Goal: Task Accomplishment & Management: Manage account settings

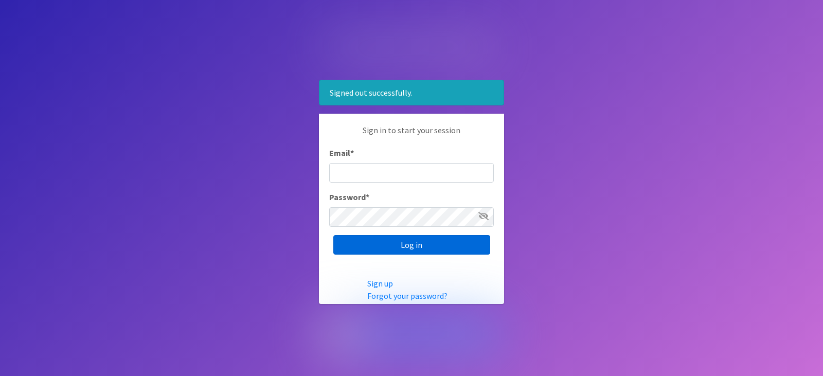
type input "[EMAIL_ADDRESS][DOMAIN_NAME]"
click at [423, 243] on input "Log in" at bounding box center [411, 245] width 157 height 20
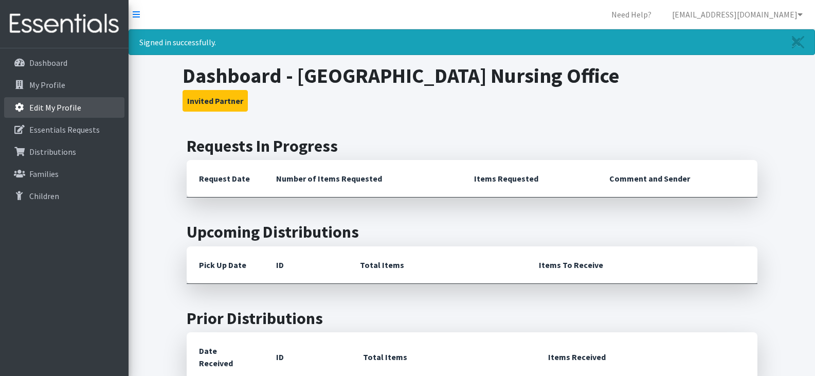
click at [62, 105] on p "Edit My Profile" at bounding box center [55, 107] width 52 height 10
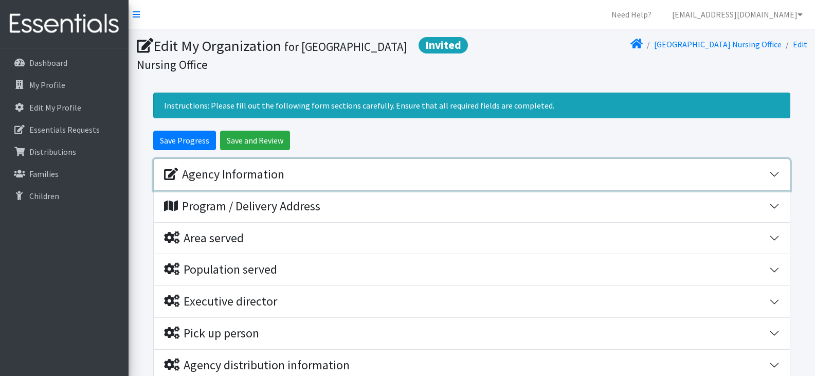
click at [777, 175] on button "Agency Information" at bounding box center [472, 174] width 636 height 31
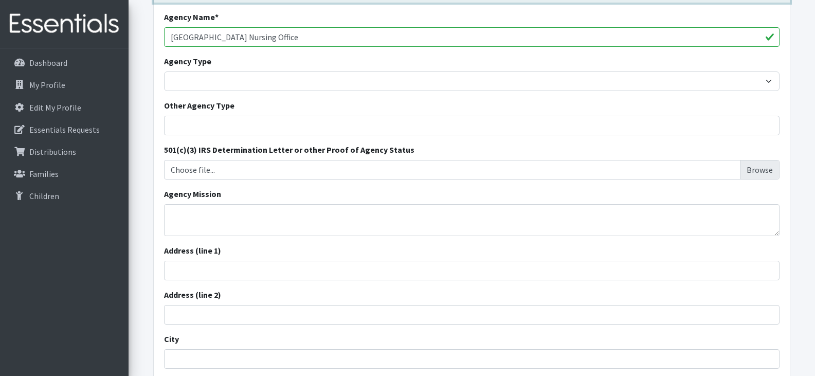
scroll to position [201, 0]
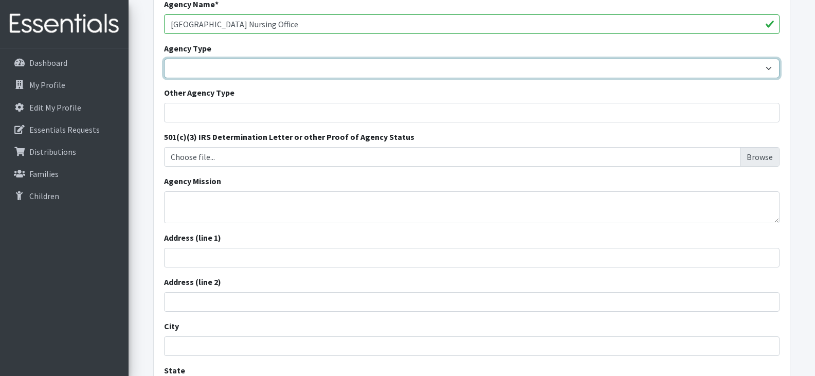
click at [769, 67] on select "Basic Needs Bank Career technical training Child abuse resource center Church o…" at bounding box center [472, 69] width 616 height 20
select select "hs"
click at [164, 59] on select "Basic Needs Bank Career technical training Child abuse resource center Church o…" at bounding box center [472, 69] width 616 height 20
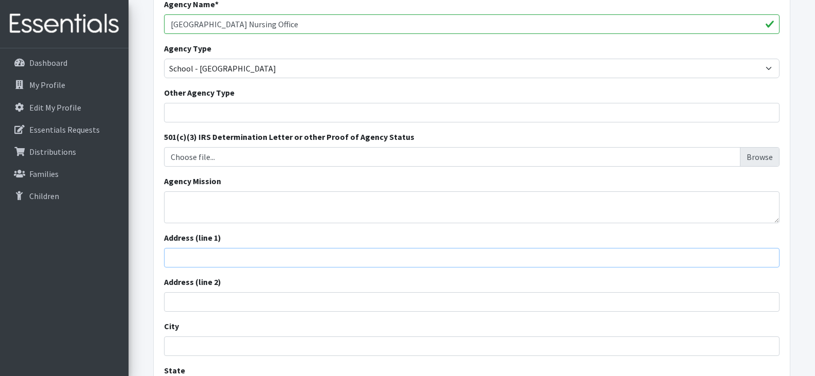
click at [299, 263] on input "Address (line 1)" at bounding box center [472, 258] width 616 height 20
click at [205, 261] on input "Address (line 1)" at bounding box center [472, 258] width 616 height 20
type input "3302 [PERSON_NAME] [PERSON_NAME][GEOGRAPHIC_DATA]"
click at [191, 345] on input "City" at bounding box center [472, 346] width 616 height 20
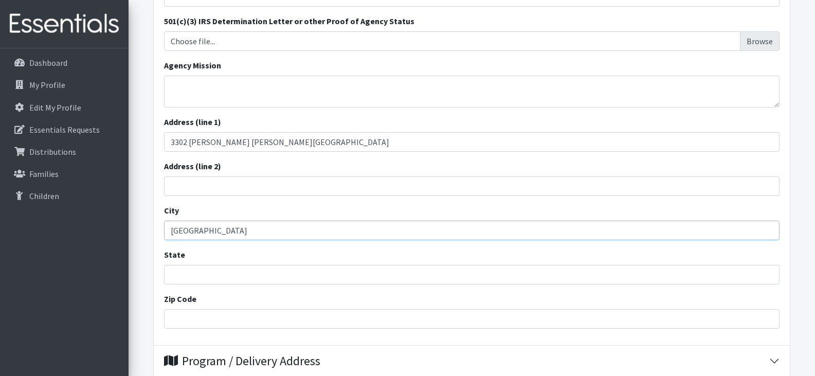
scroll to position [321, 0]
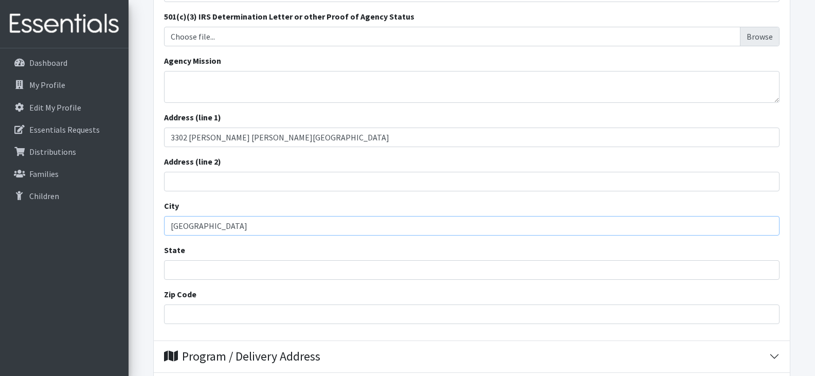
type input "Myrtle Beach"
click at [283, 271] on input "State" at bounding box center [472, 270] width 616 height 20
type input "South Carolina"
click at [247, 316] on input "Zip Code" at bounding box center [472, 315] width 616 height 20
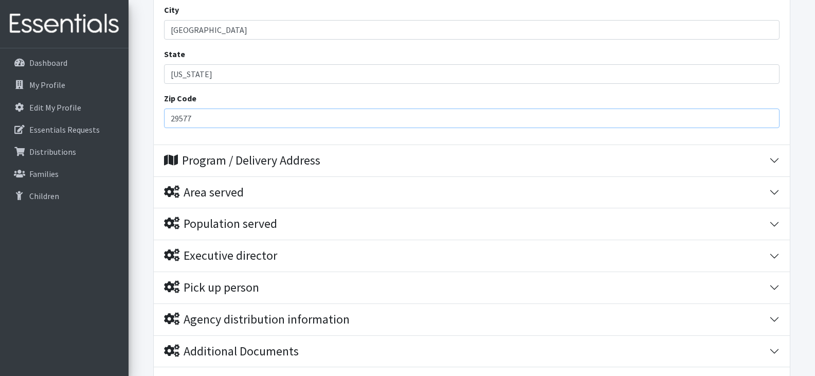
scroll to position [520, 0]
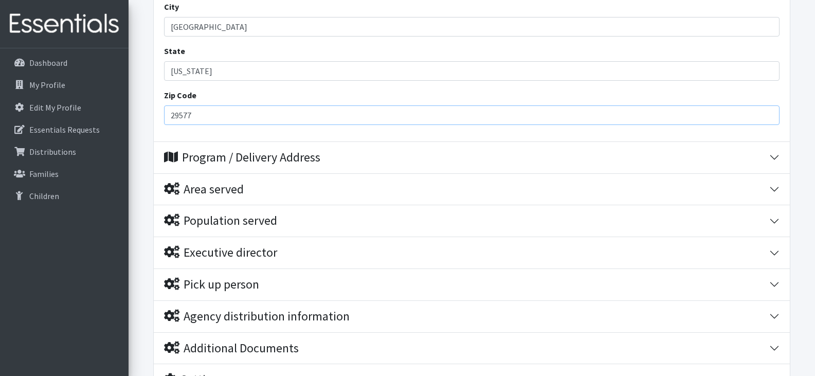
type input "29577"
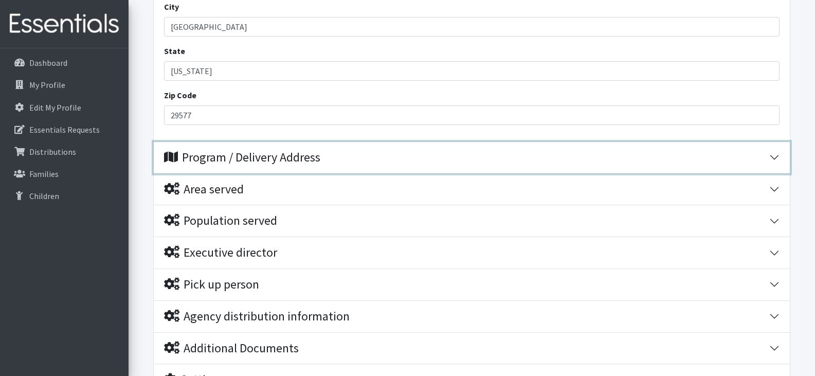
click at [772, 156] on button "Program / Delivery Address" at bounding box center [472, 157] width 636 height 31
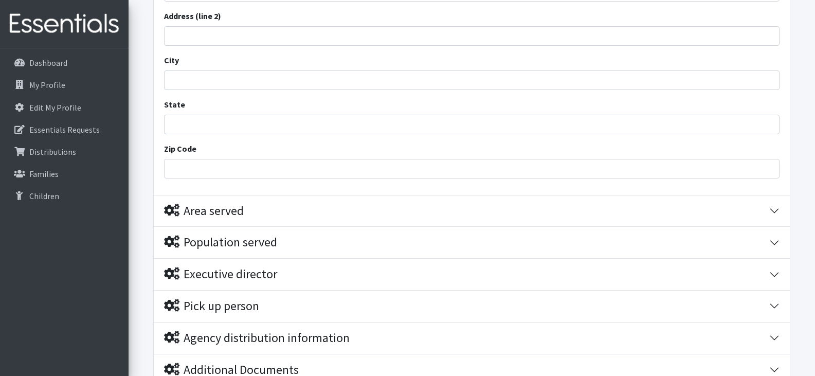
scroll to position [738, 0]
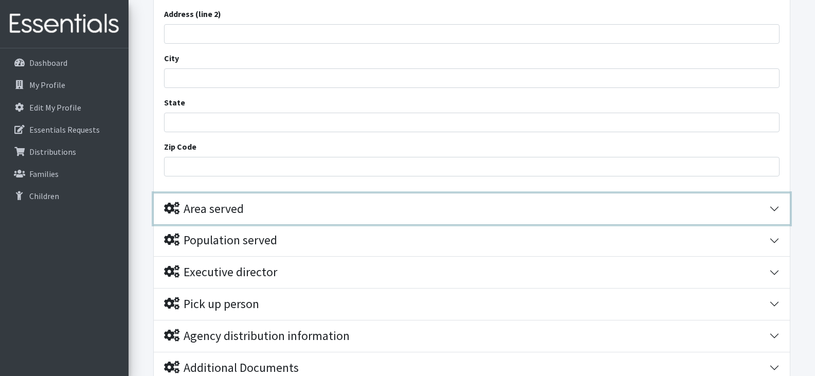
click at [774, 201] on button "Area served" at bounding box center [472, 208] width 636 height 31
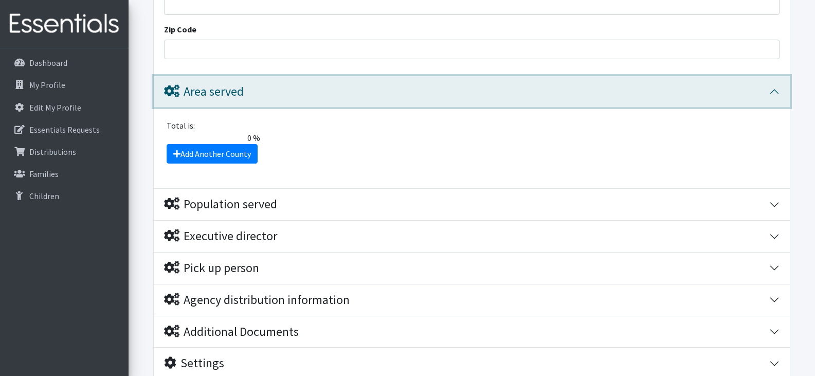
scroll to position [872, 0]
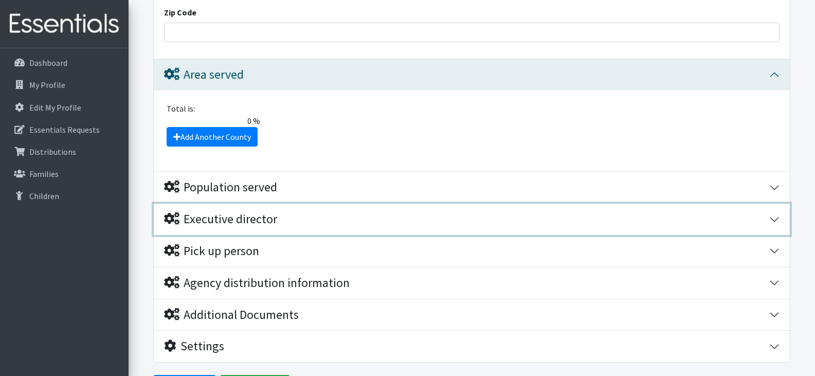
click at [774, 215] on button "Executive director" at bounding box center [472, 219] width 636 height 31
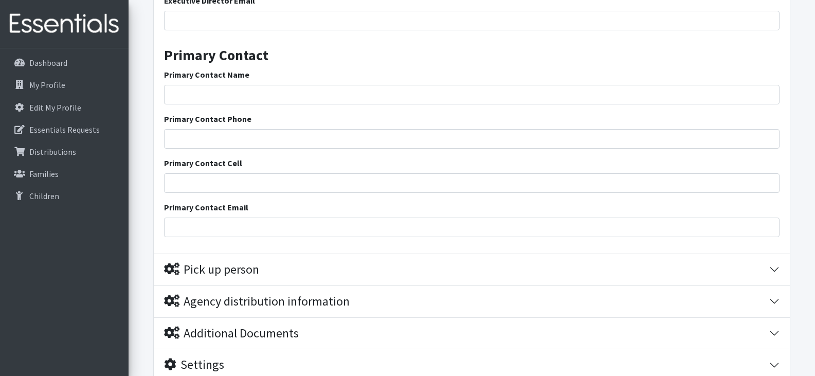
scroll to position [1228, 0]
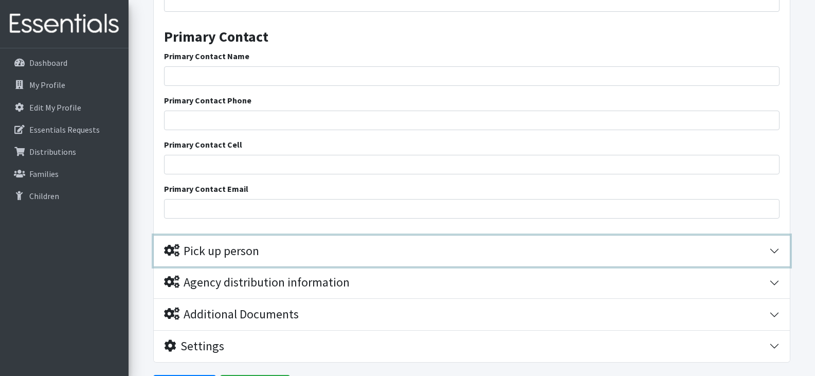
click at [775, 244] on button "Pick up person" at bounding box center [472, 251] width 636 height 31
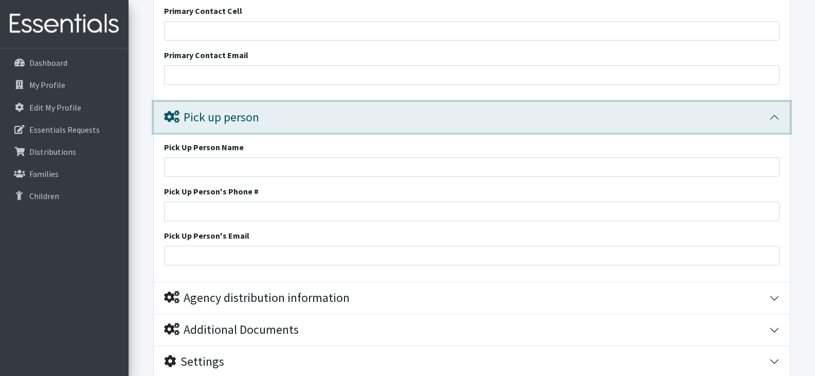
scroll to position [1378, 0]
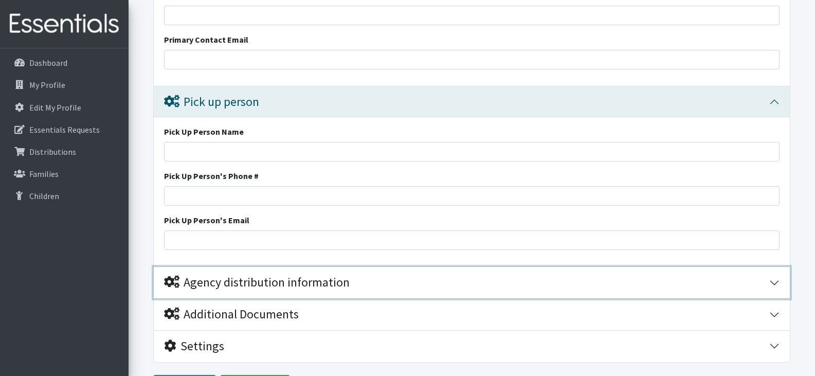
click at [773, 280] on button "Agency distribution information" at bounding box center [472, 282] width 636 height 31
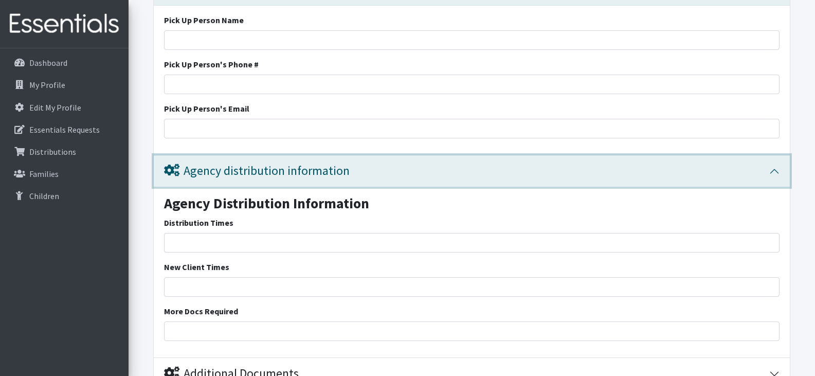
scroll to position [1548, 0]
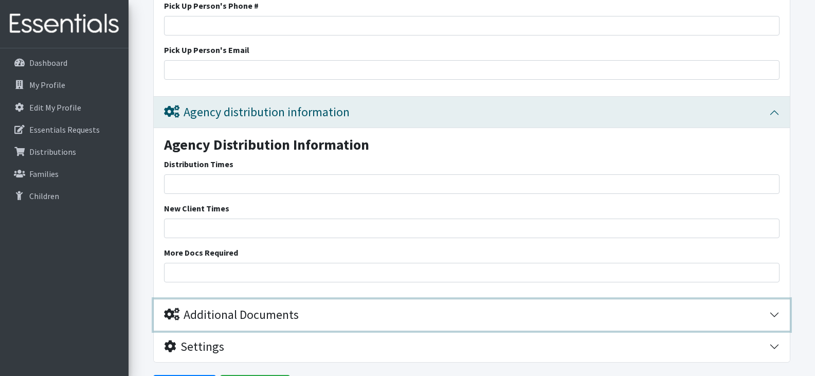
click at [775, 315] on button "Additional Documents" at bounding box center [472, 314] width 636 height 31
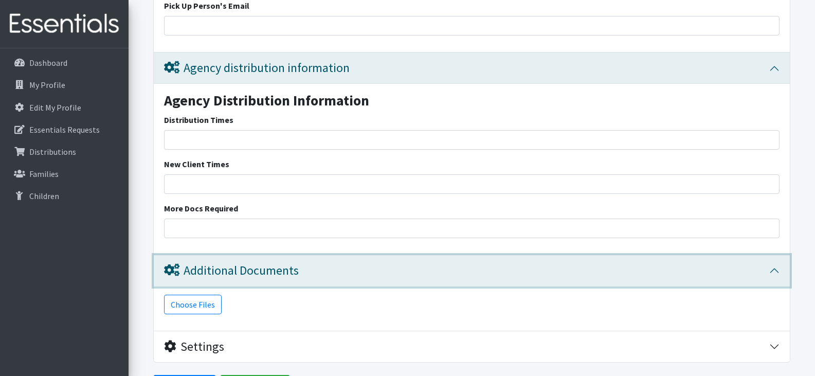
scroll to position [1621, 0]
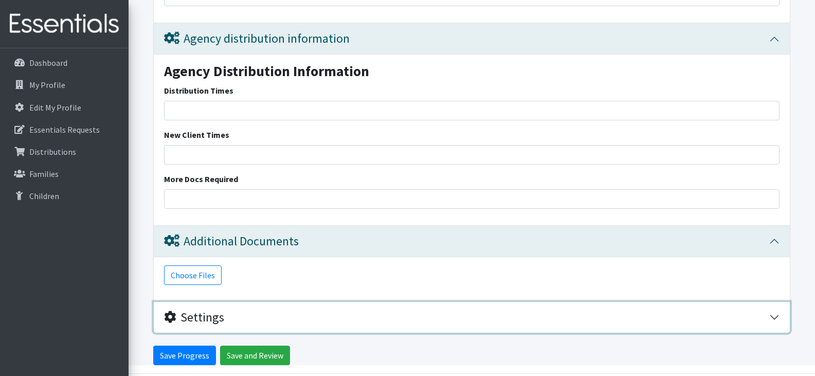
click at [776, 316] on button "Settings" at bounding box center [472, 317] width 636 height 31
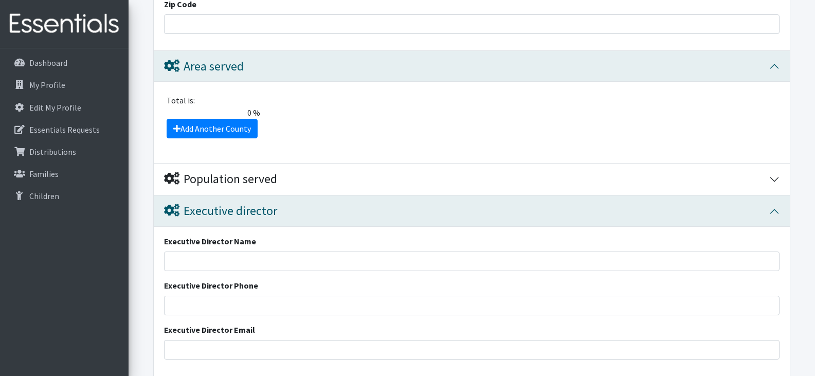
scroll to position [868, 0]
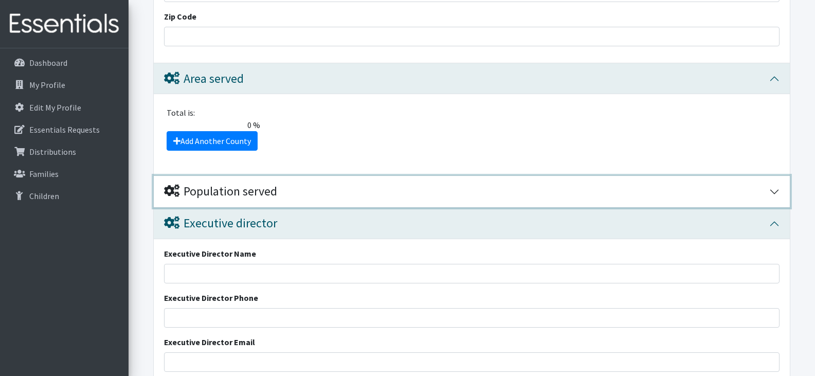
click at [775, 189] on button "Population served" at bounding box center [472, 191] width 636 height 31
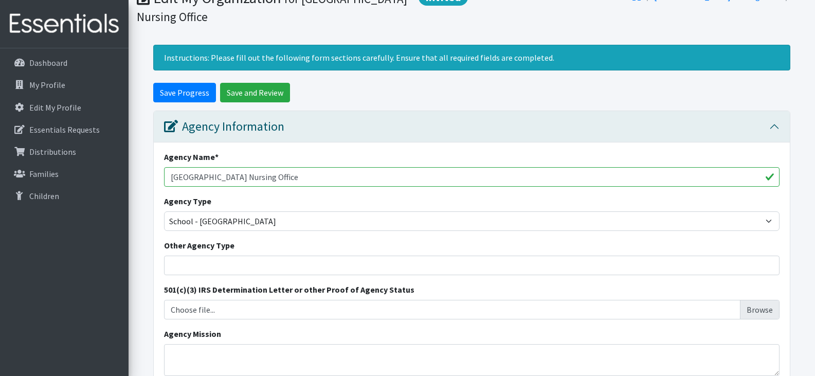
scroll to position [0, 0]
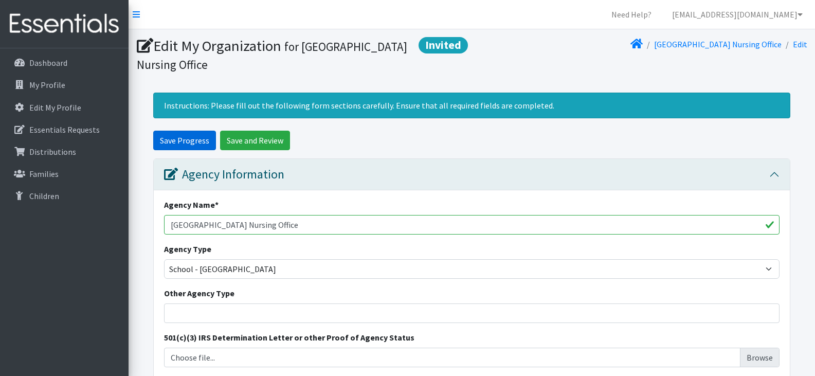
click at [183, 136] on input "Save Progress" at bounding box center [184, 141] width 63 height 20
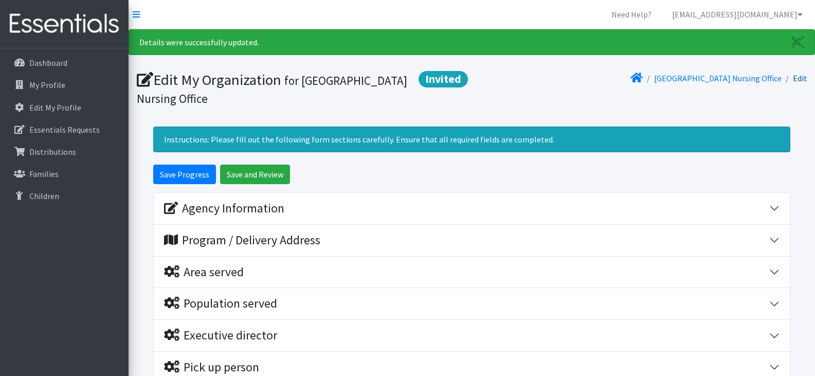
click at [803, 79] on link "Edit" at bounding box center [800, 78] width 14 height 10
click at [732, 78] on link "[GEOGRAPHIC_DATA] Nursing Office" at bounding box center [718, 78] width 128 height 10
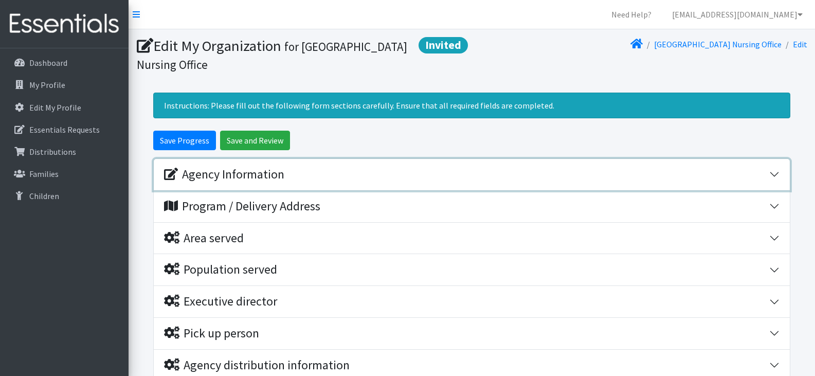
click at [776, 173] on button "Agency Information" at bounding box center [472, 174] width 636 height 31
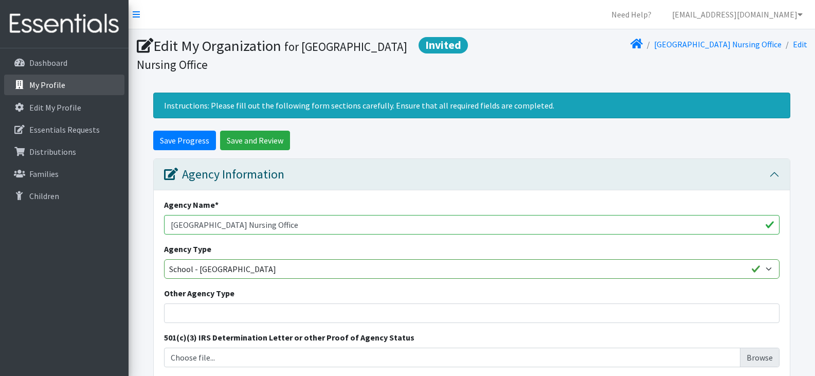
click at [50, 84] on p "My Profile" at bounding box center [47, 85] width 36 height 10
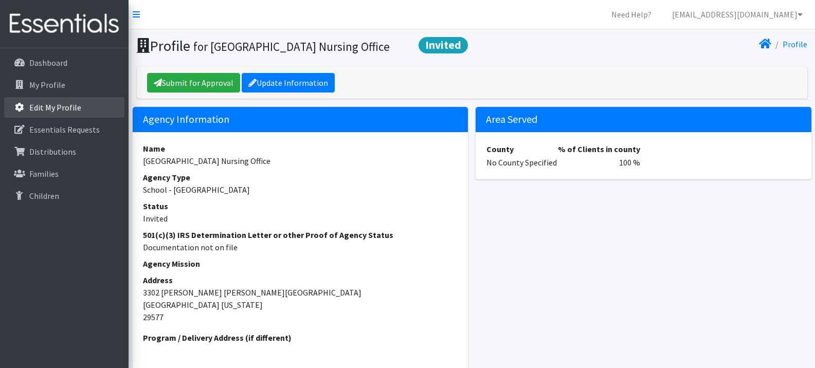
click at [55, 106] on p "Edit My Profile" at bounding box center [55, 107] width 52 height 10
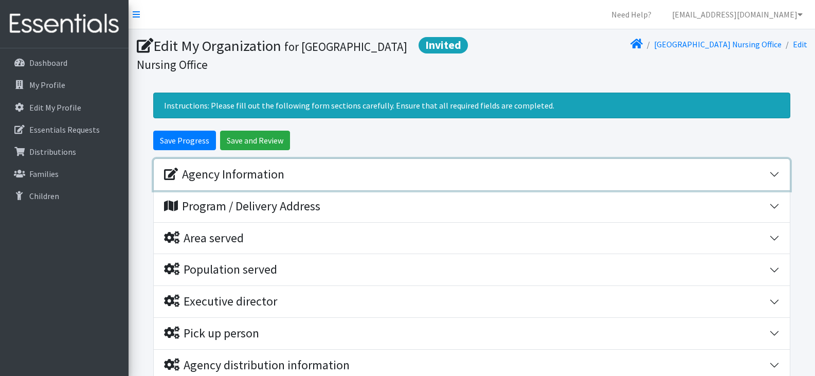
click at [770, 168] on button "Agency Information" at bounding box center [472, 174] width 636 height 31
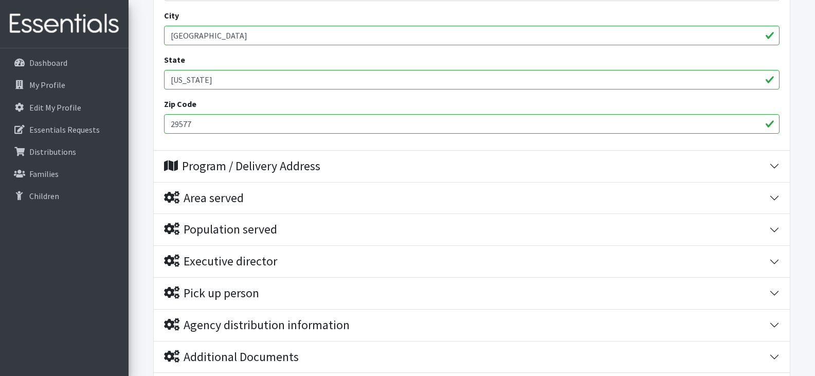
scroll to position [520, 0]
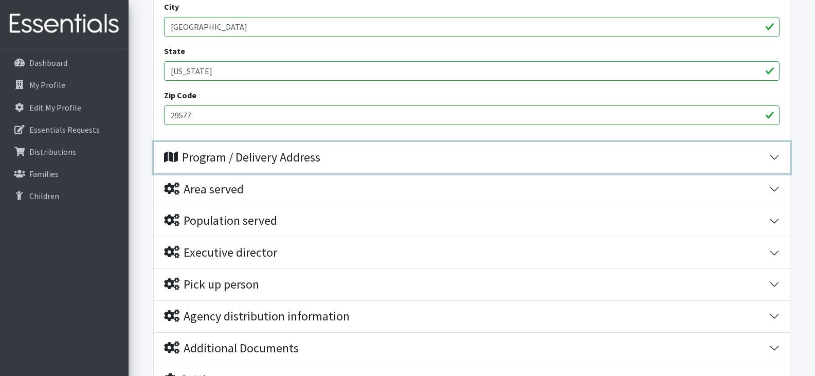
click at [772, 154] on button "Program / Delivery Address" at bounding box center [472, 157] width 636 height 31
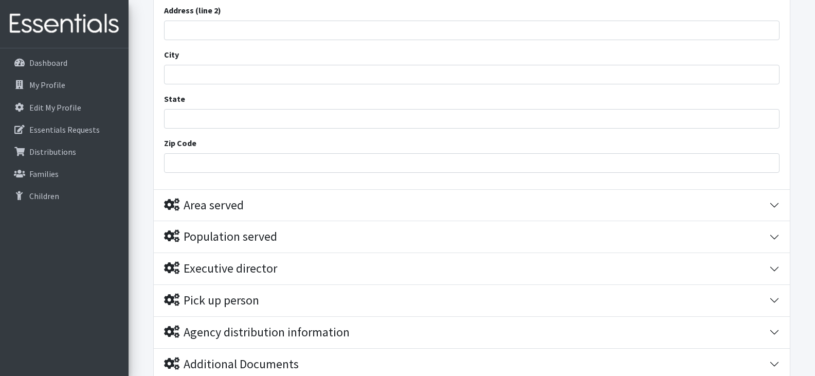
scroll to position [743, 0]
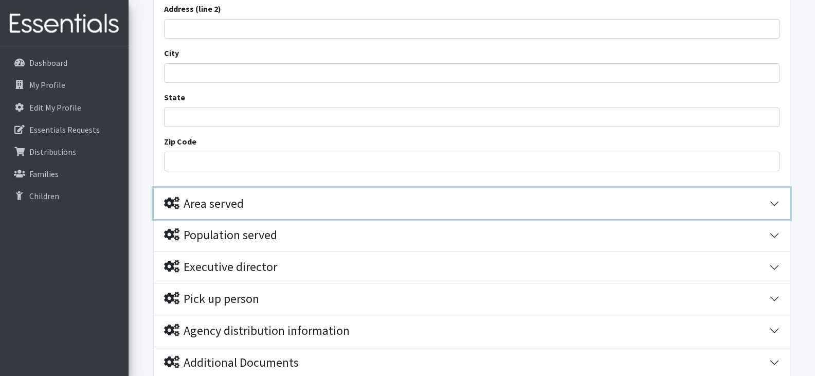
click at [775, 201] on button "Area served" at bounding box center [472, 203] width 636 height 31
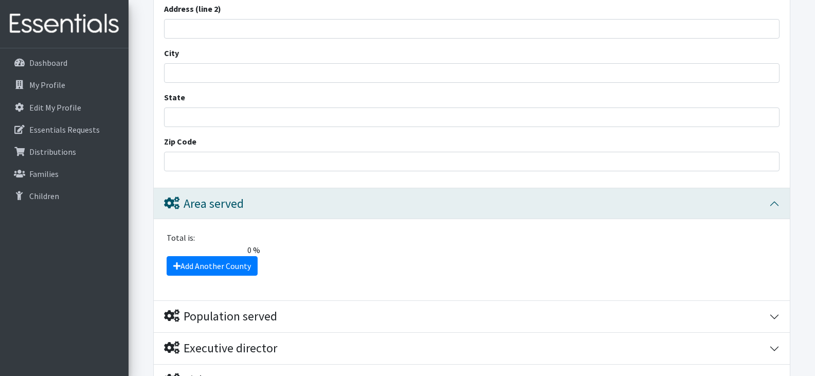
click at [203, 245] on span "0 %" at bounding box center [213, 250] width 104 height 12
click at [177, 263] on icon at bounding box center [176, 266] width 7 height 8
click at [176, 265] on icon at bounding box center [176, 266] width 7 height 8
click at [251, 250] on span "0 %" at bounding box center [213, 250] width 104 height 12
click at [230, 263] on link "Add Another County" at bounding box center [212, 266] width 91 height 20
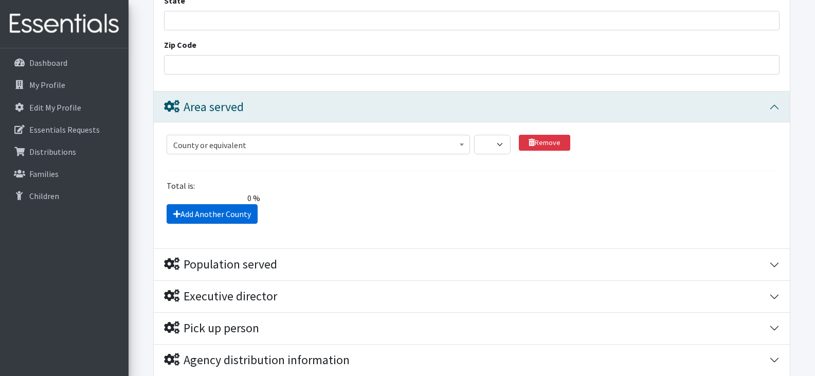
scroll to position [839, 0]
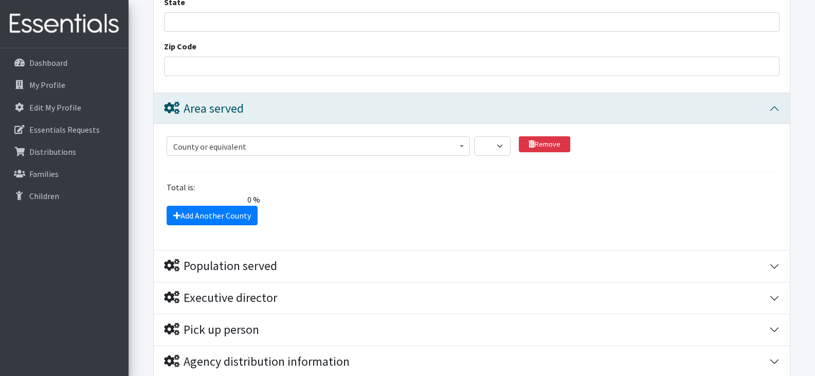
click at [462, 145] on b at bounding box center [462, 146] width 4 height 3
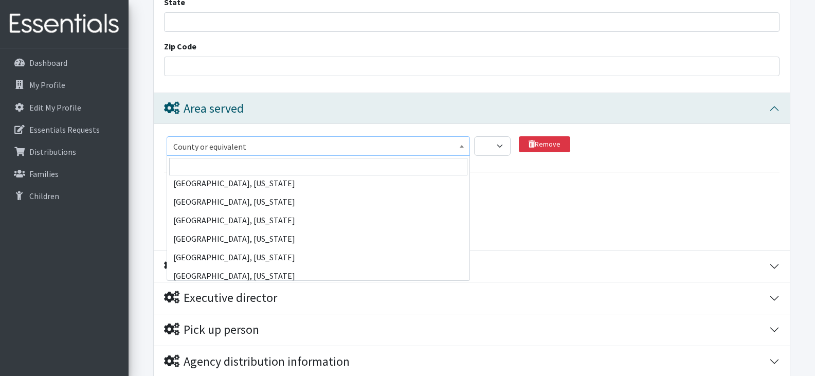
scroll to position [25027, 0]
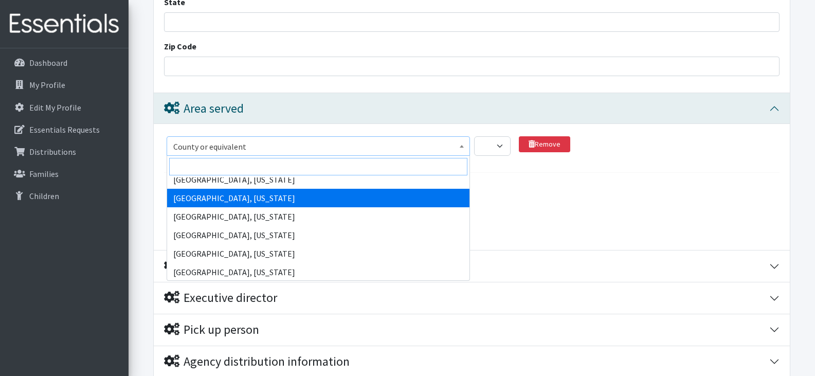
click at [275, 164] on input "search" at bounding box center [318, 166] width 298 height 17
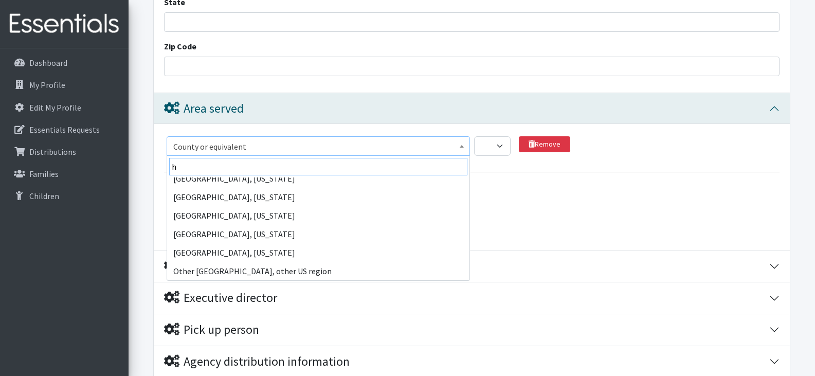
scroll to position [0, 0]
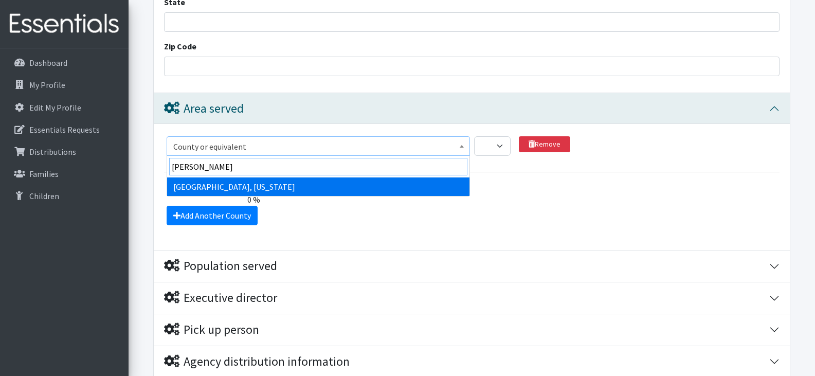
type input "horr"
select select "1313"
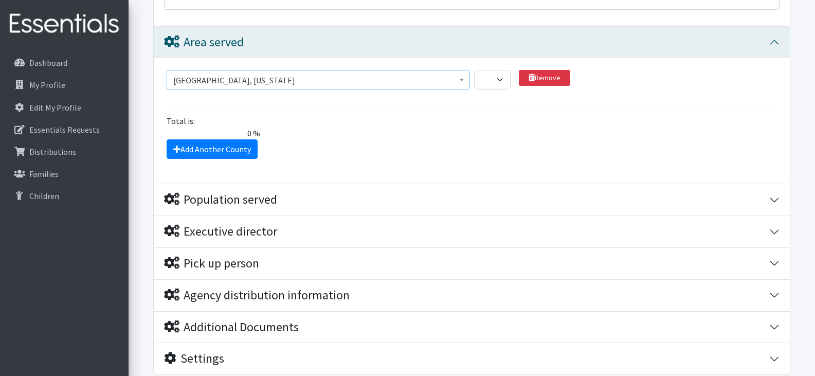
scroll to position [908, 0]
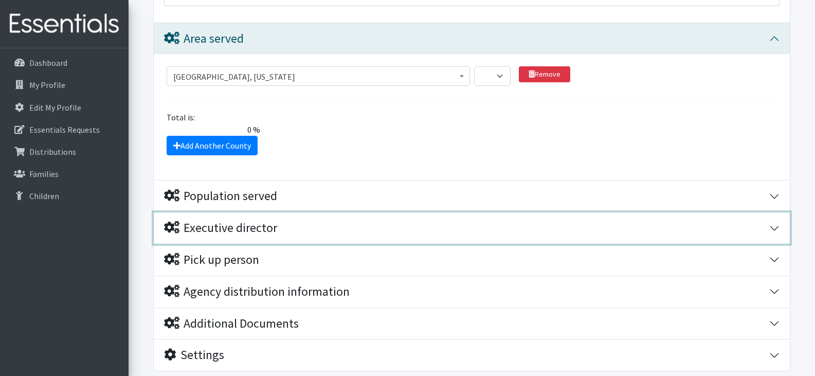
click at [774, 225] on button "Executive director" at bounding box center [472, 227] width 636 height 31
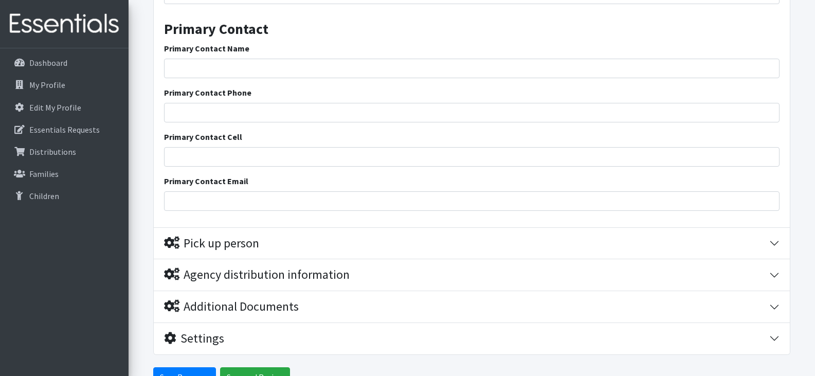
scroll to position [1288, 0]
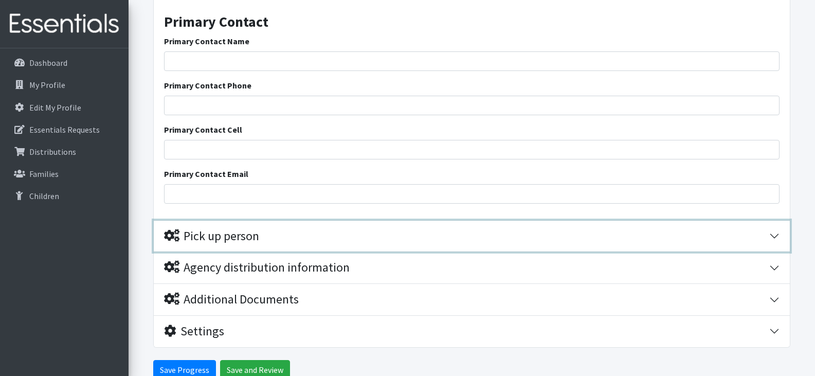
click at [773, 237] on button "Pick up person" at bounding box center [472, 236] width 636 height 31
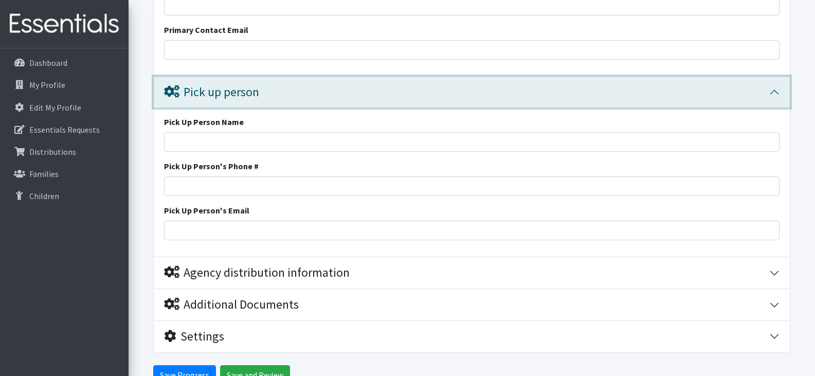
scroll to position [1437, 0]
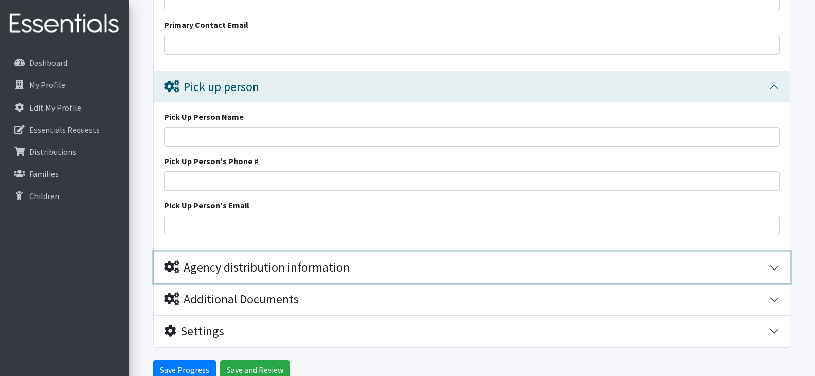
click at [776, 267] on button "Agency distribution information" at bounding box center [472, 267] width 636 height 31
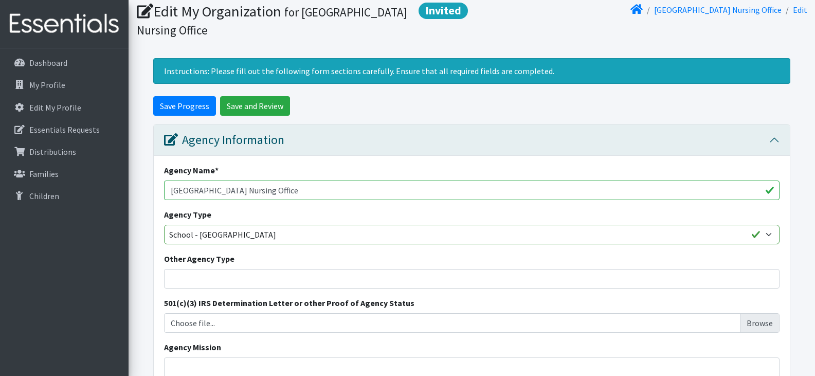
scroll to position [29, 0]
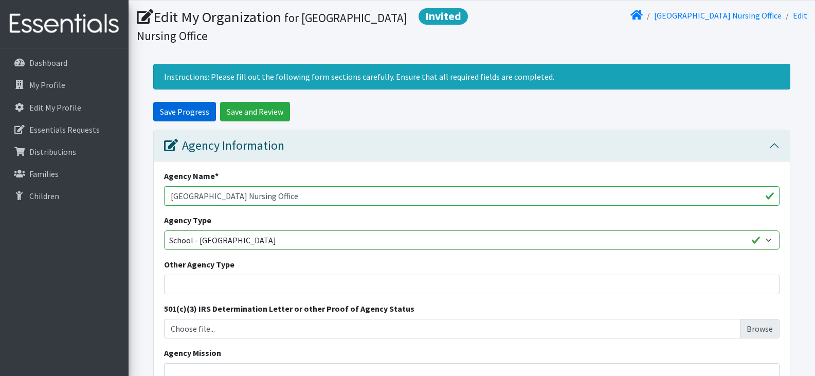
click at [190, 110] on input "Save Progress" at bounding box center [184, 112] width 63 height 20
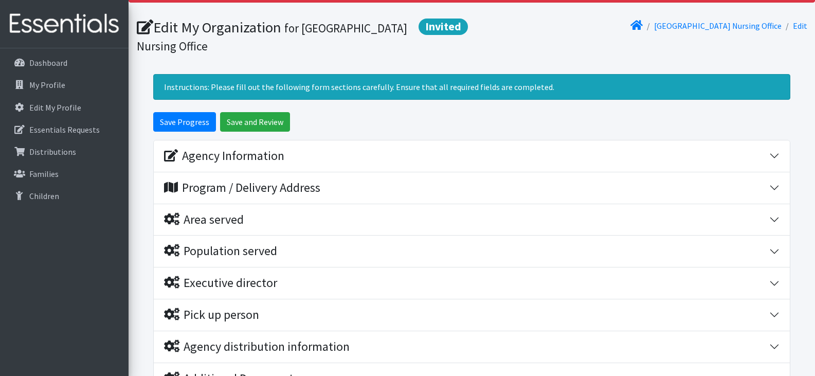
scroll to position [56, 0]
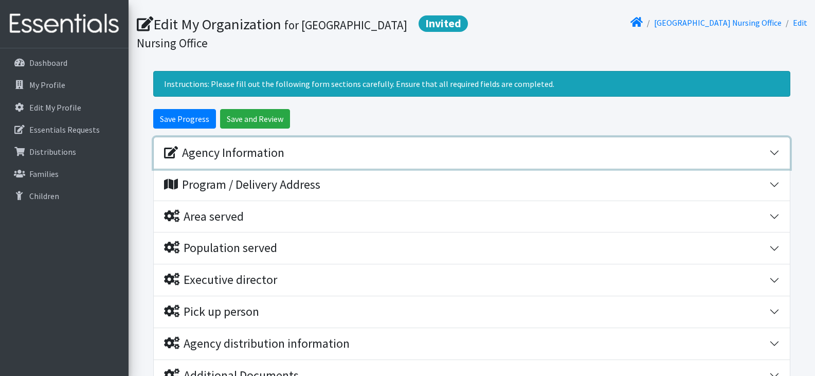
click at [773, 147] on button "Agency Information" at bounding box center [472, 152] width 636 height 31
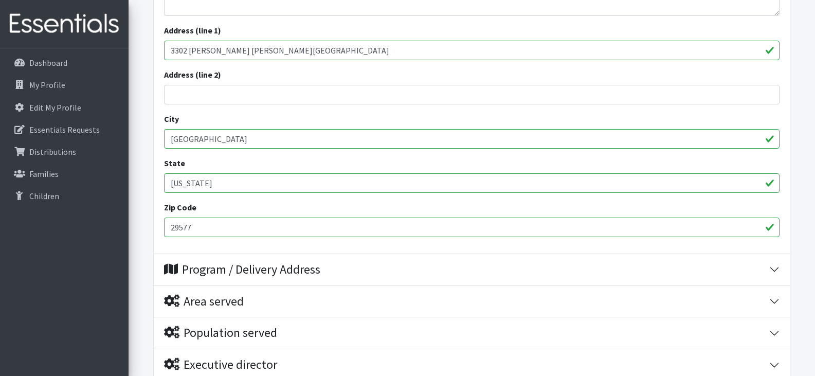
scroll to position [464, 0]
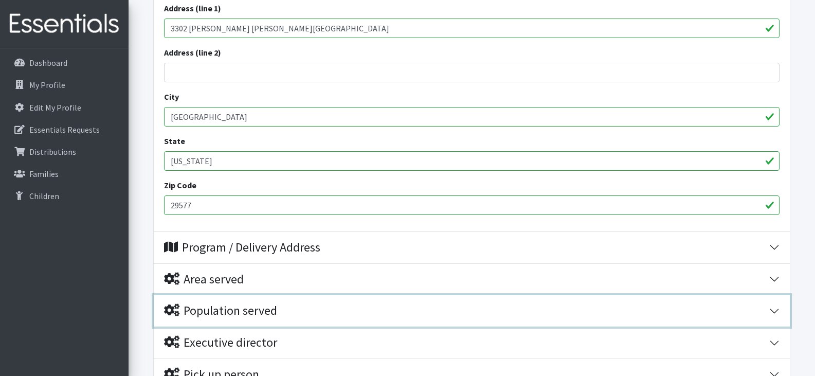
click at [772, 307] on button "Population served" at bounding box center [472, 310] width 636 height 31
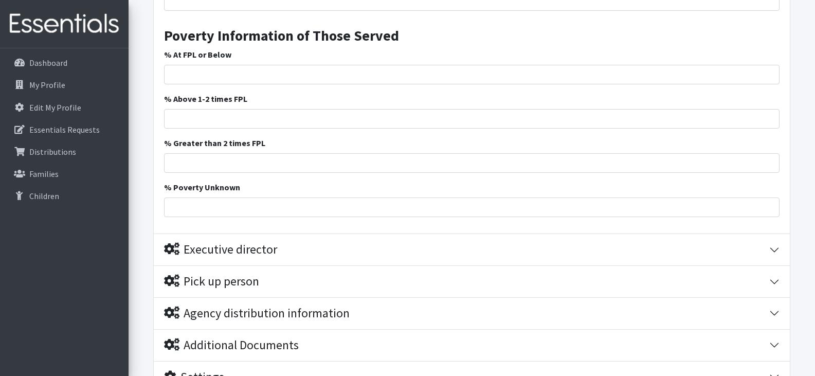
scroll to position [1399, 0]
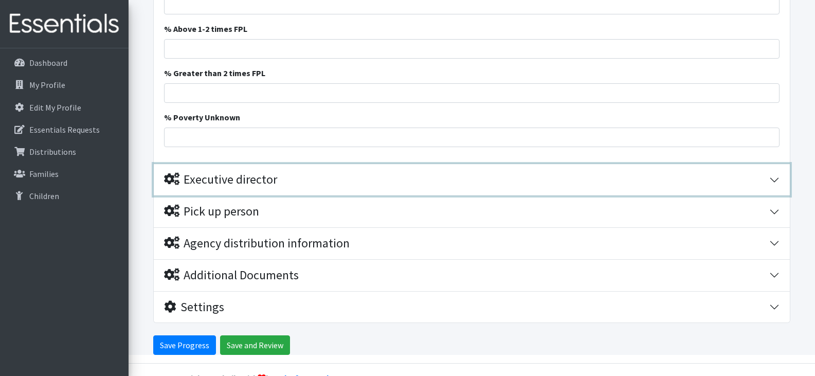
click at [772, 174] on button "Executive director" at bounding box center [472, 179] width 636 height 31
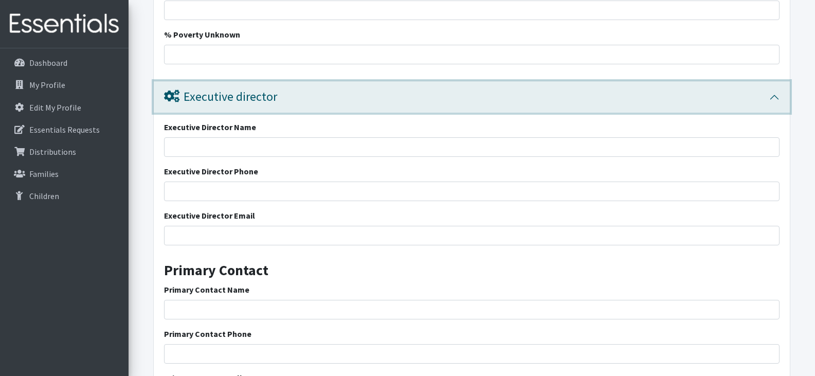
scroll to position [1470, 0]
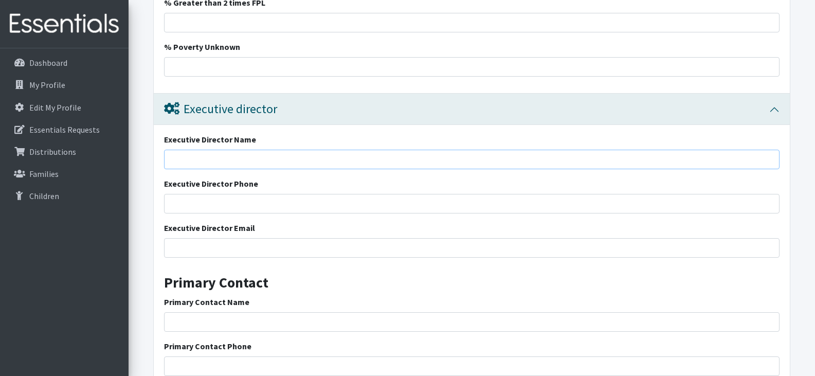
click at [360, 161] on input "Executive Director Name" at bounding box center [472, 160] width 616 height 20
type input "[DEMOGRAPHIC_DATA][PERSON_NAME], School Principal"
click at [254, 204] on input "Executive Director Phone" at bounding box center [472, 204] width 616 height 20
type input "[PHONE_NUMBER]"
click at [229, 245] on input "Executive Director Email" at bounding box center [472, 248] width 616 height 20
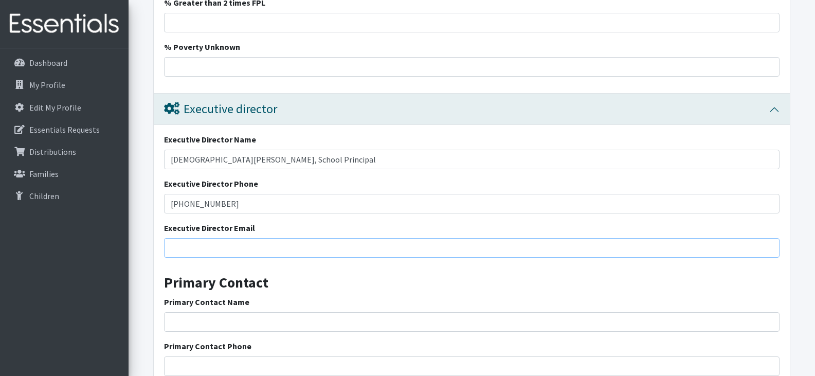
click at [233, 251] on input "Executive Director Email" at bounding box center [472, 248] width 616 height 20
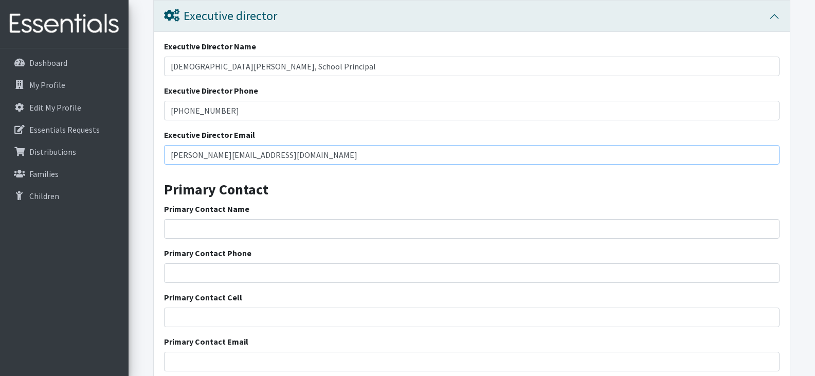
scroll to position [1569, 0]
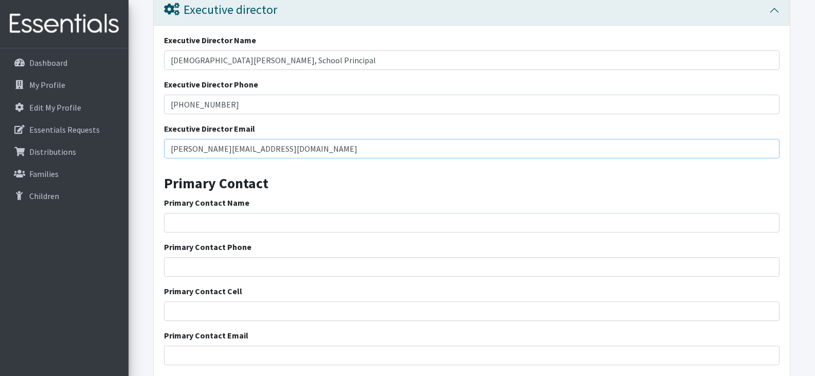
type input "[PERSON_NAME][EMAIL_ADDRESS][DOMAIN_NAME]"
click at [299, 224] on input "Primary Contact Name" at bounding box center [472, 223] width 616 height 20
type input "[PERSON_NAME]"
click at [265, 265] on input "Primary Contact Phone" at bounding box center [472, 267] width 616 height 20
type input "[PHONE_NUMBER]"
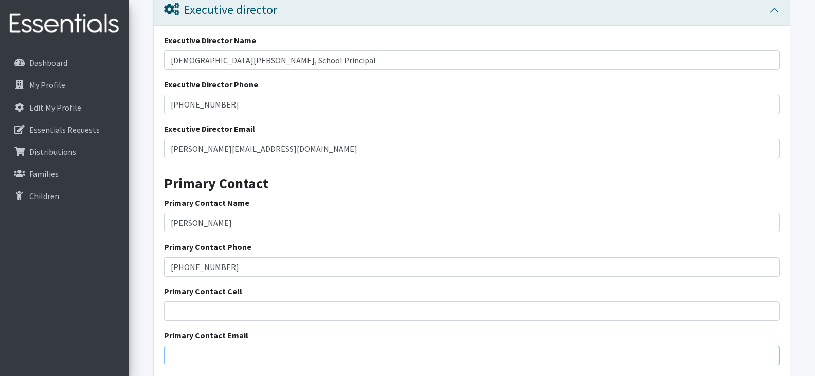
click at [223, 359] on input "Primary Contact Email" at bounding box center [472, 356] width 616 height 20
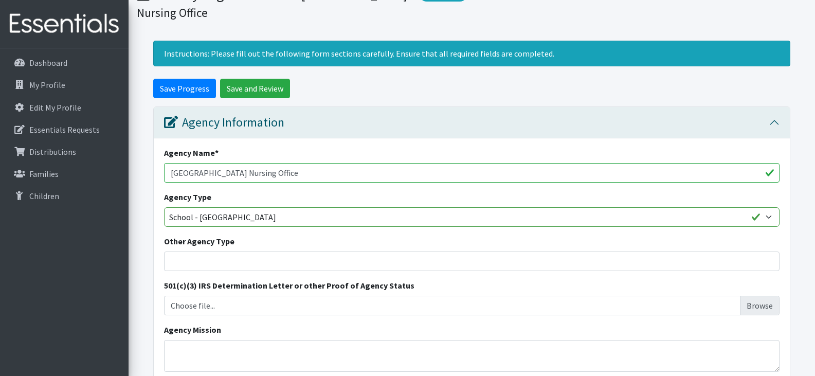
scroll to position [83, 0]
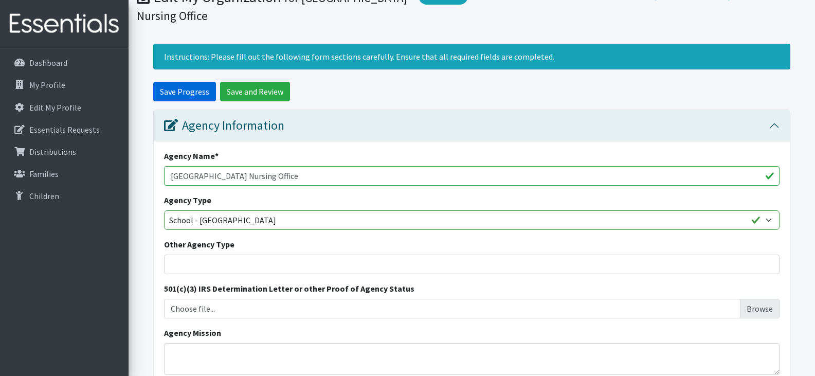
type input "[EMAIL_ADDRESS][DOMAIN_NAME]"
click at [191, 87] on input "Save Progress" at bounding box center [184, 92] width 63 height 20
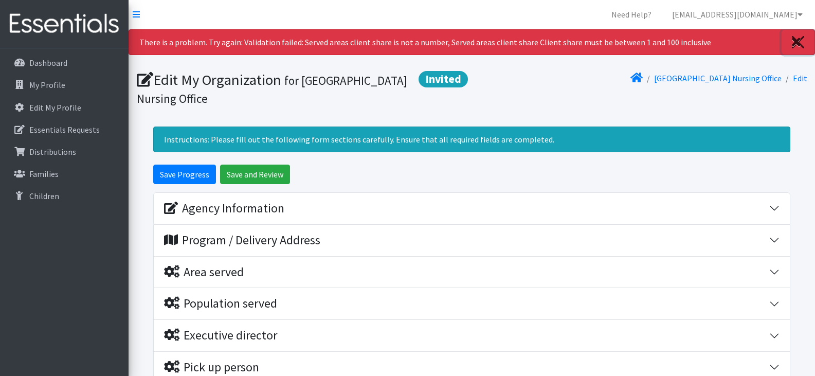
click at [800, 43] on icon "Close" at bounding box center [796, 42] width 9 height 12
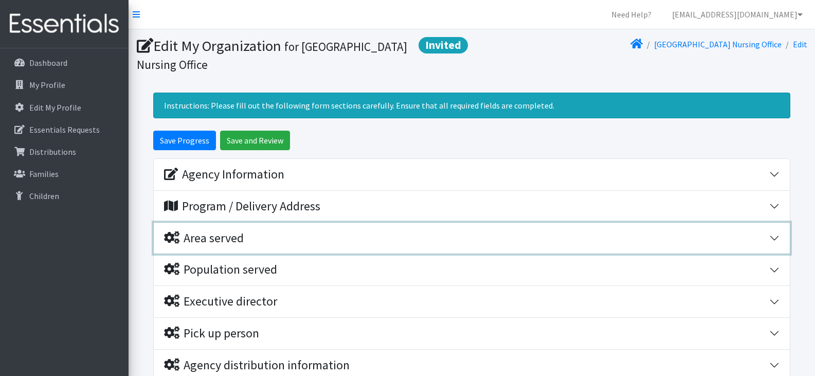
click at [773, 237] on button "Area served" at bounding box center [472, 238] width 636 height 31
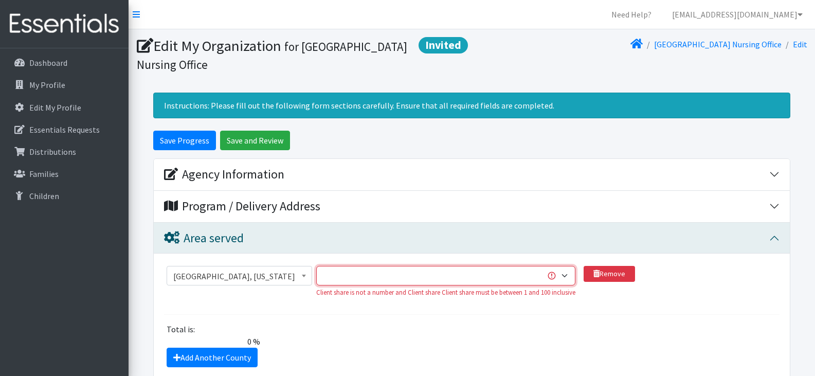
click at [541, 275] on select "1 2 3 4 5 6 7 8 9 10 11 12 13 14 15 16 17 18 19 20 21 22 23 24 25 26 27 28 29 3…" at bounding box center [445, 276] width 259 height 20
click at [800, 12] on icon at bounding box center [800, 14] width 5 height 8
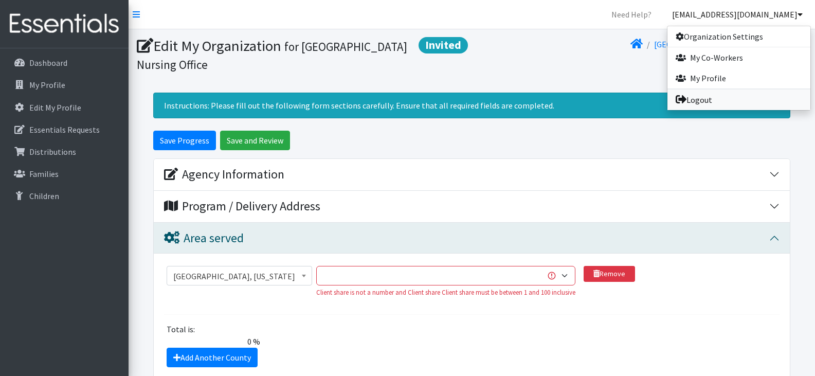
click at [710, 102] on link "Logout" at bounding box center [739, 100] width 143 height 21
